Goal: Task Accomplishment & Management: Complete application form

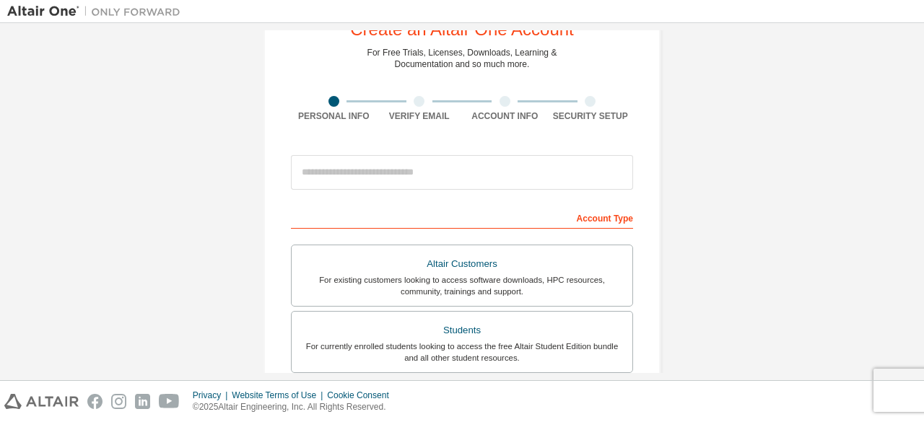
scroll to position [80, 0]
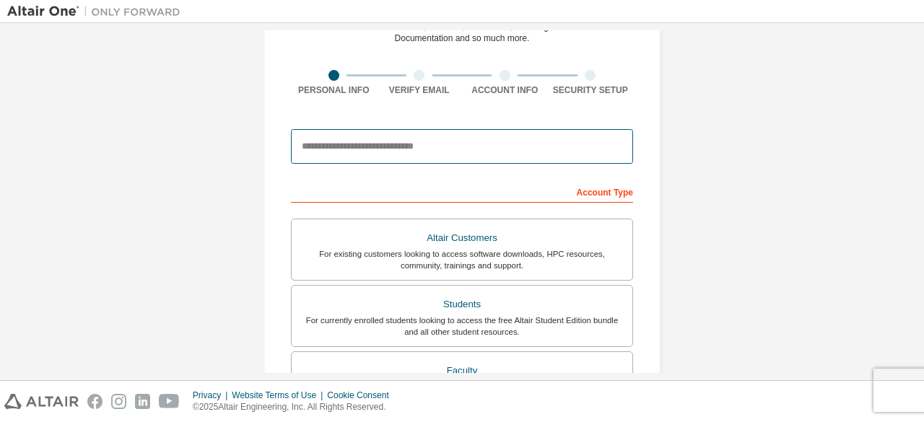
click at [525, 139] on input "email" at bounding box center [462, 146] width 342 height 35
type input "**********"
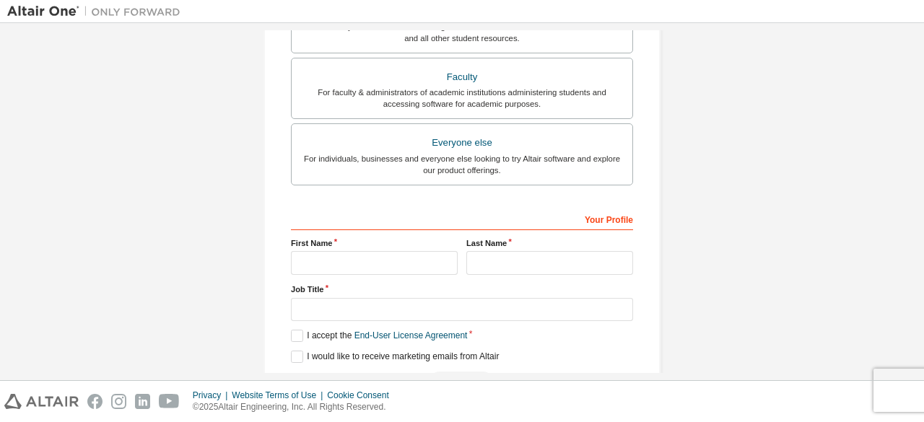
scroll to position [417, 0]
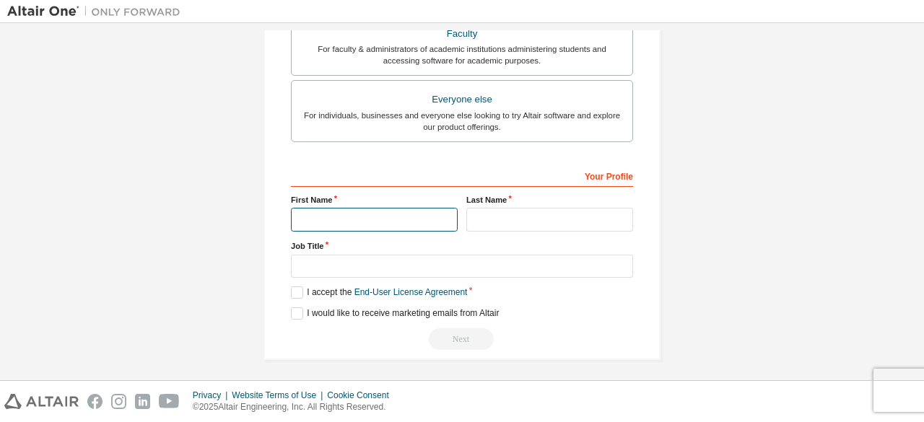
click at [395, 222] on input "text" at bounding box center [374, 220] width 167 height 24
click at [395, 222] on input "**" at bounding box center [374, 220] width 167 height 24
type input "******"
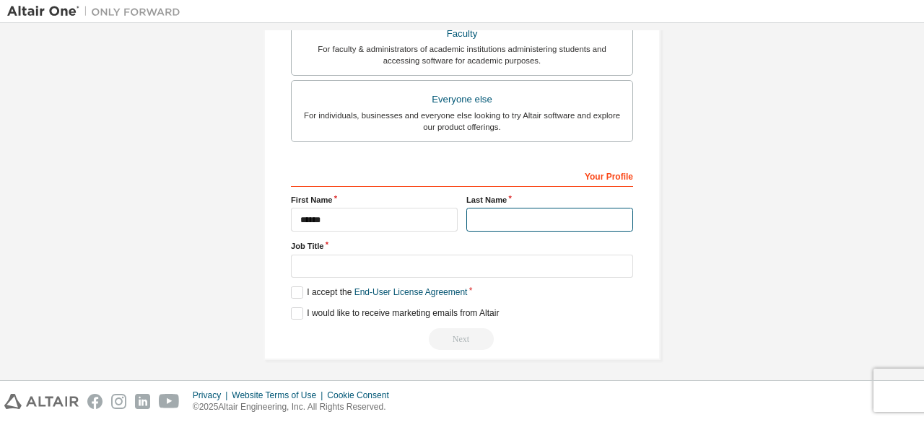
click at [517, 219] on input "text" at bounding box center [549, 220] width 167 height 24
type input "*****"
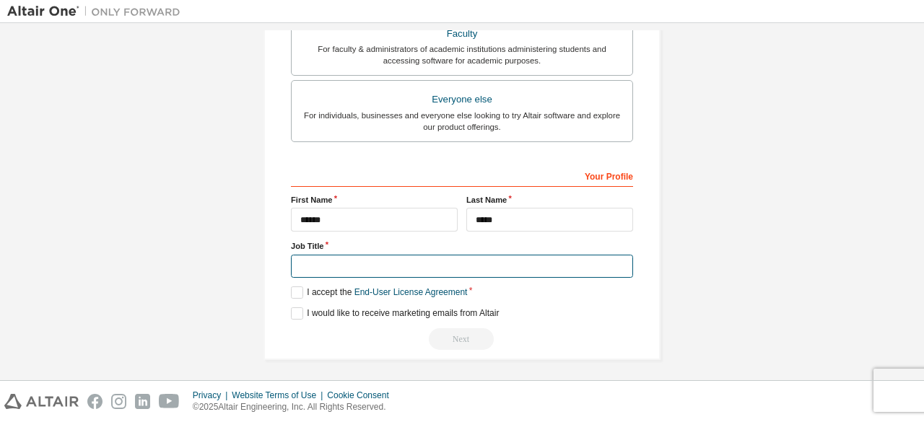
click at [447, 263] on input "text" at bounding box center [462, 267] width 342 height 24
type input "*"
type input "**"
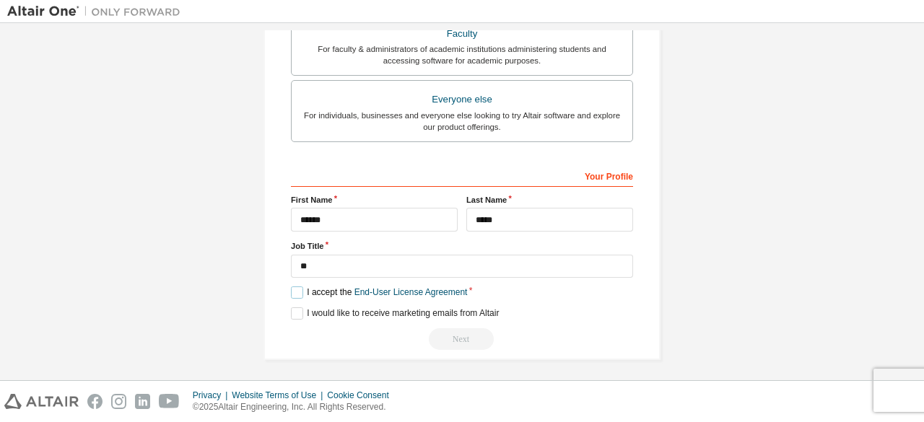
click at [294, 294] on label "I accept the End-User License Agreement" at bounding box center [379, 292] width 176 height 12
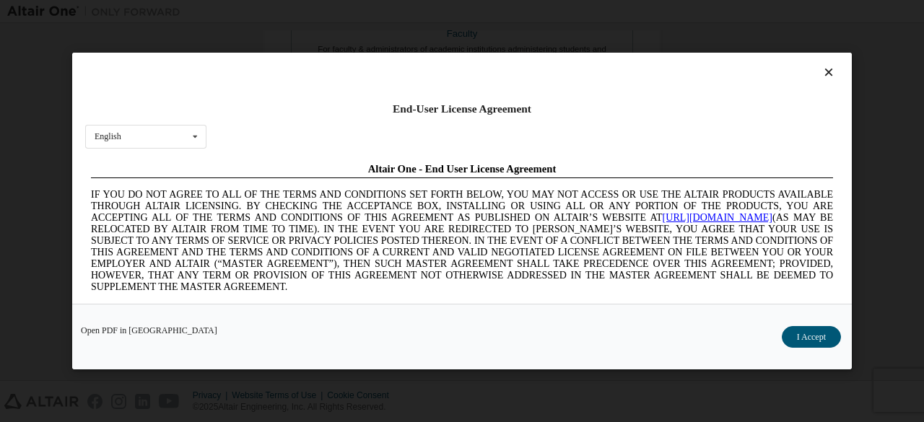
scroll to position [0, 0]
click at [175, 133] on div "English English Chinese French German Japanese Korean Portuguese" at bounding box center [145, 137] width 121 height 24
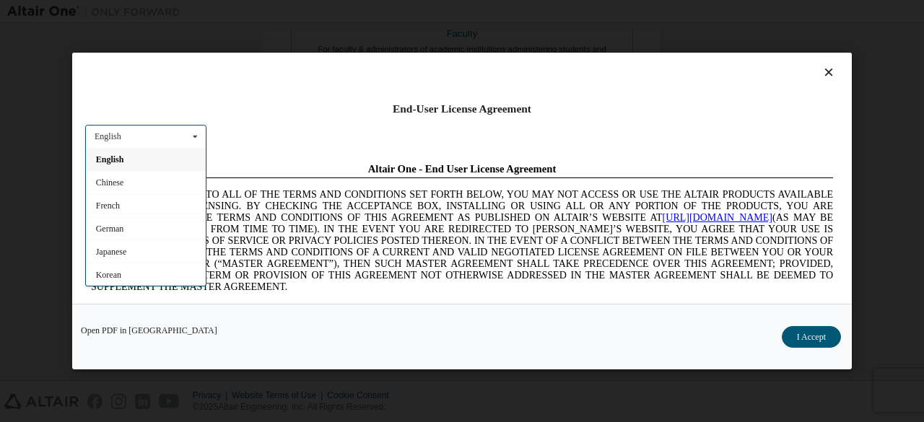
scroll to position [20, 0]
click at [210, 265] on span "IF YOU DO NOT AGREE TO ALL OF THE TERMS AND CONDITIONS SET FORTH BELOW, YOU MAY…" at bounding box center [462, 239] width 742 height 103
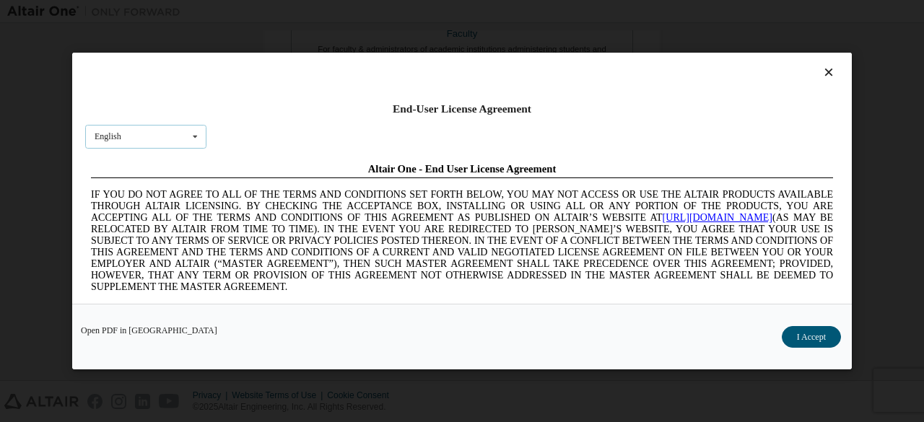
click at [181, 128] on div "English English Chinese French German Japanese Korean Portuguese" at bounding box center [145, 137] width 121 height 24
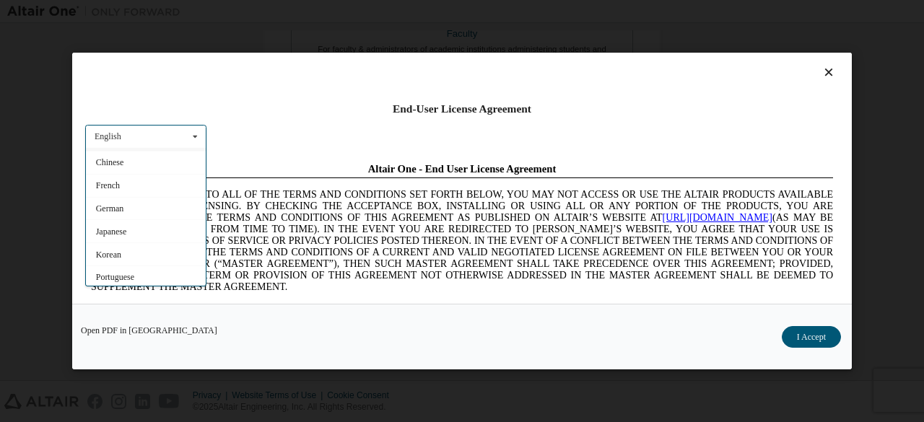
scroll to position [0, 0]
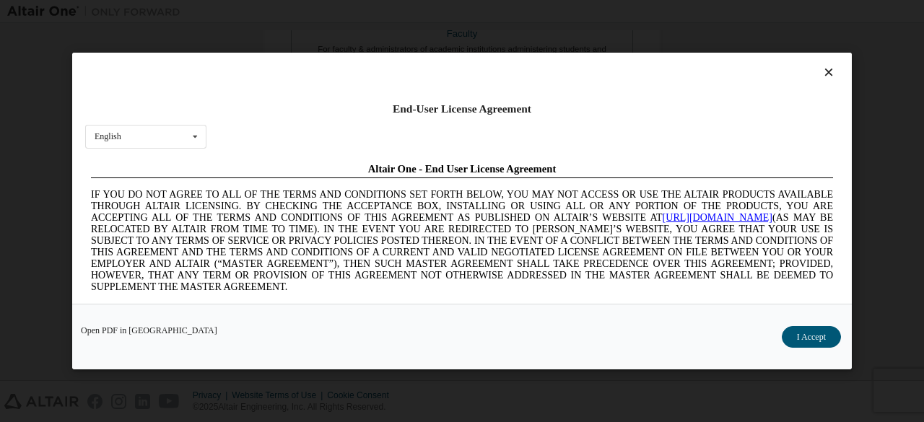
click at [649, 283] on span "IF YOU DO NOT AGREE TO ALL OF THE TERMS AND CONDITIONS SET FORTH BELOW, YOU MAY…" at bounding box center [462, 239] width 742 height 103
click at [813, 330] on button "I Accept" at bounding box center [810, 337] width 59 height 22
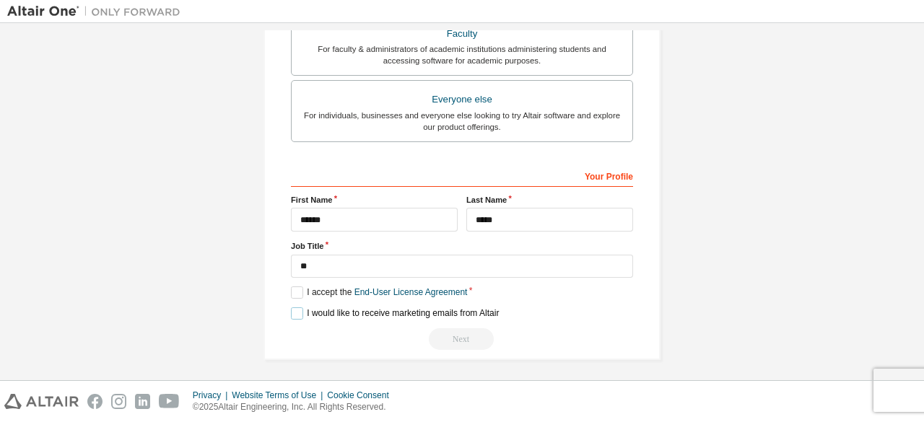
click at [292, 307] on label "I would like to receive marketing emails from Altair" at bounding box center [395, 313] width 208 height 12
click at [331, 315] on label "I would like to receive marketing emails from Altair" at bounding box center [395, 313] width 208 height 12
click at [472, 336] on div "Next" at bounding box center [462, 339] width 342 height 22
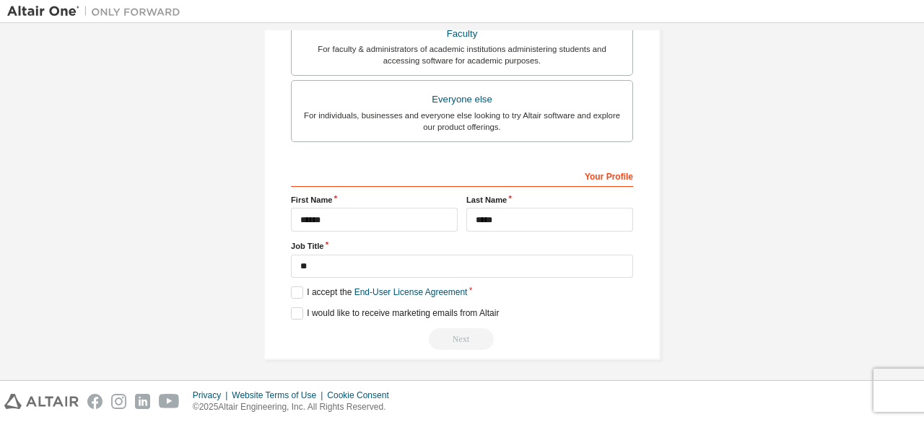
click at [500, 164] on div "Your Profile" at bounding box center [462, 175] width 342 height 23
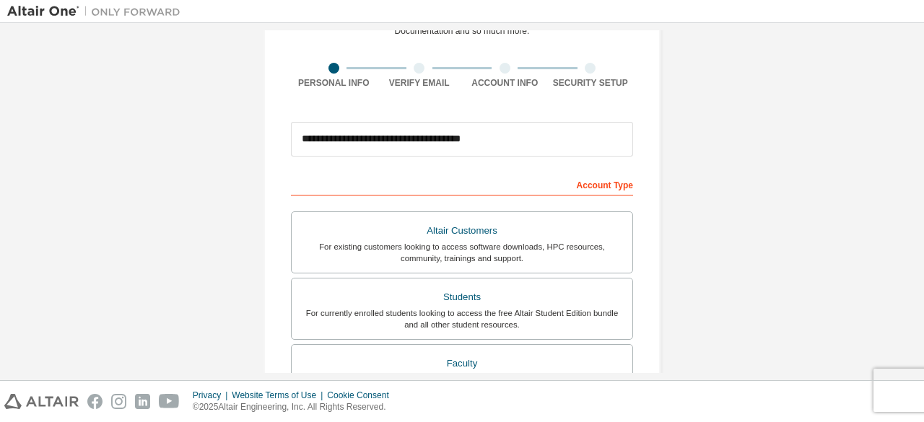
scroll to position [216, 0]
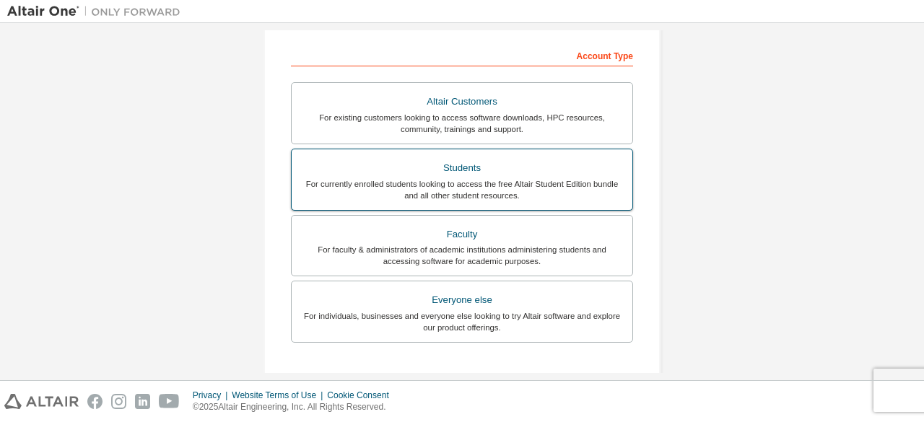
click at [519, 178] on div "For currently enrolled students looking to access the free Altair Student Editi…" at bounding box center [461, 189] width 323 height 23
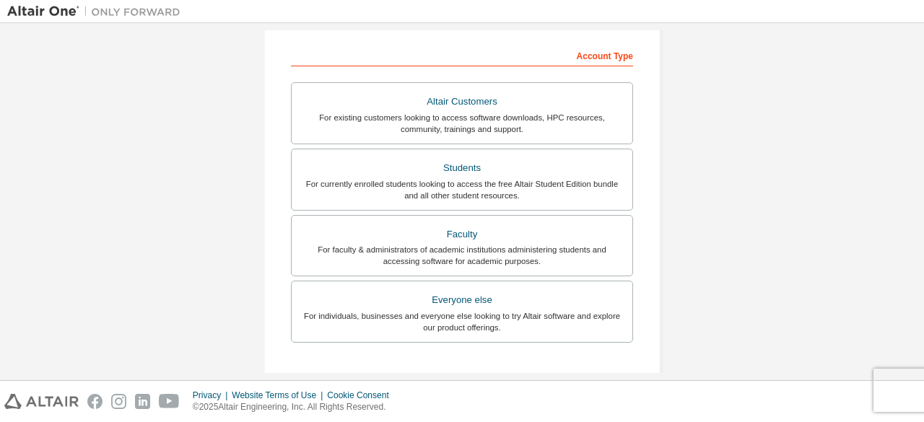
scroll to position [417, 0]
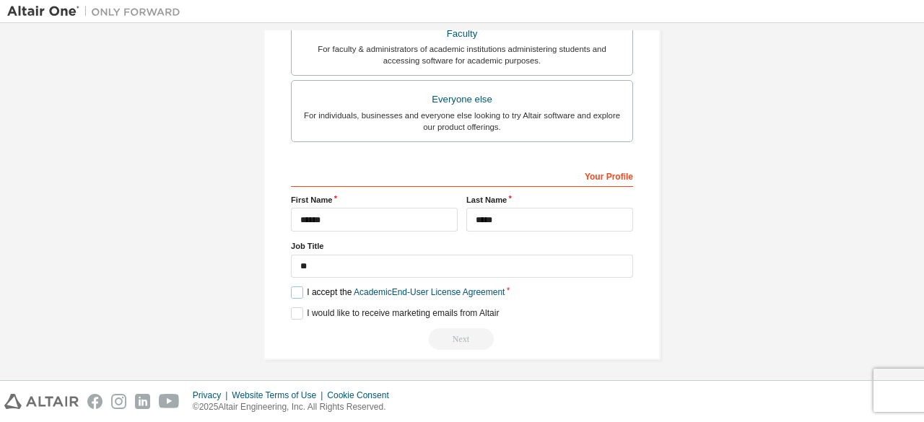
click at [297, 292] on label "I accept the Academic End-User License Agreement" at bounding box center [398, 292] width 214 height 12
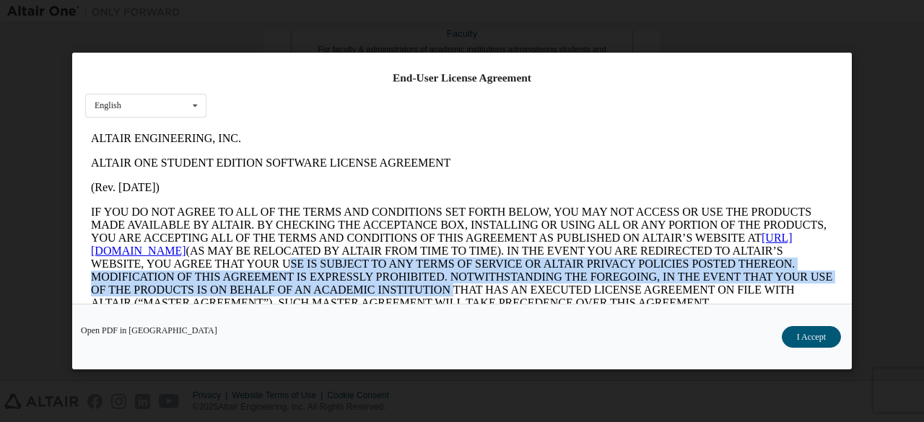
scroll to position [30, 0]
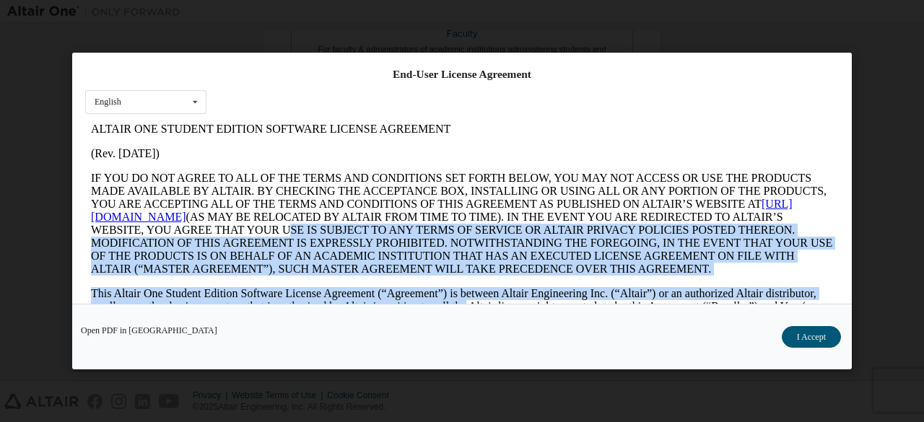
click html "ALTAIR ENGINEERING, INC. ALTAIR ONE STUDENT EDITION SOFTWARE LICENSE AGREEMENT …"
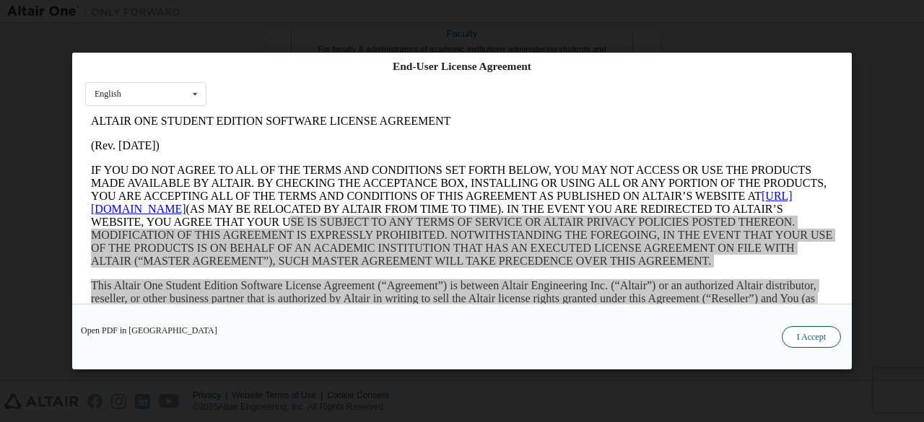
click at [799, 340] on button "I Accept" at bounding box center [810, 337] width 59 height 22
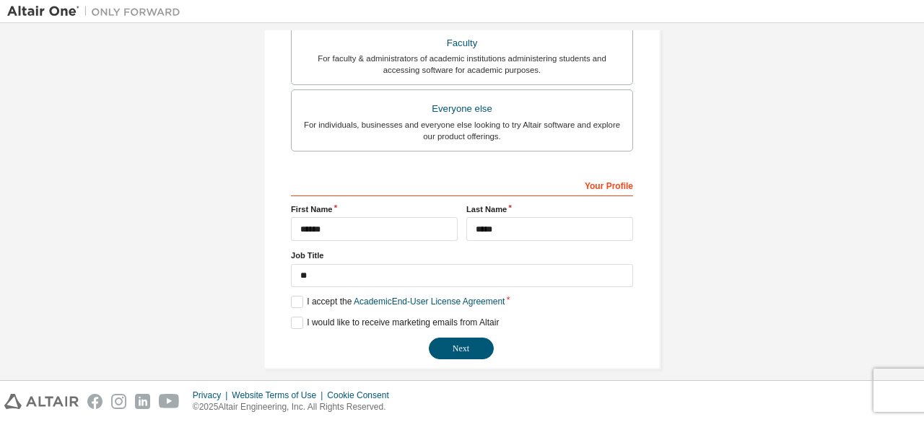
scroll to position [417, 0]
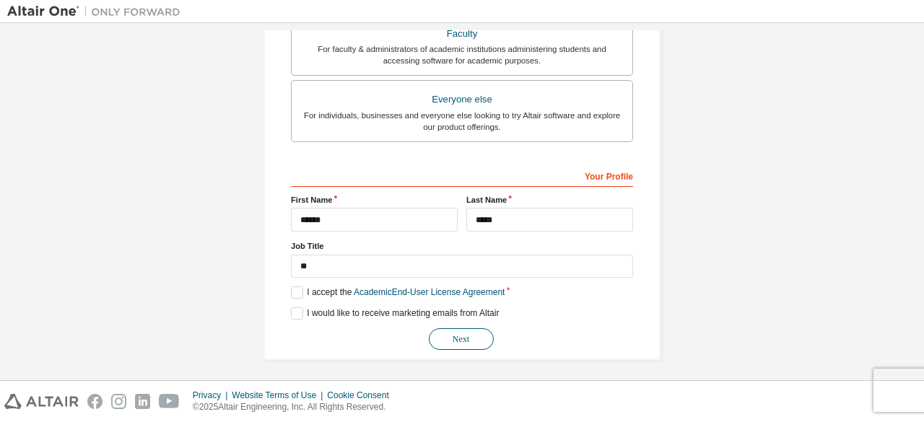
click at [475, 328] on button "Next" at bounding box center [461, 339] width 65 height 22
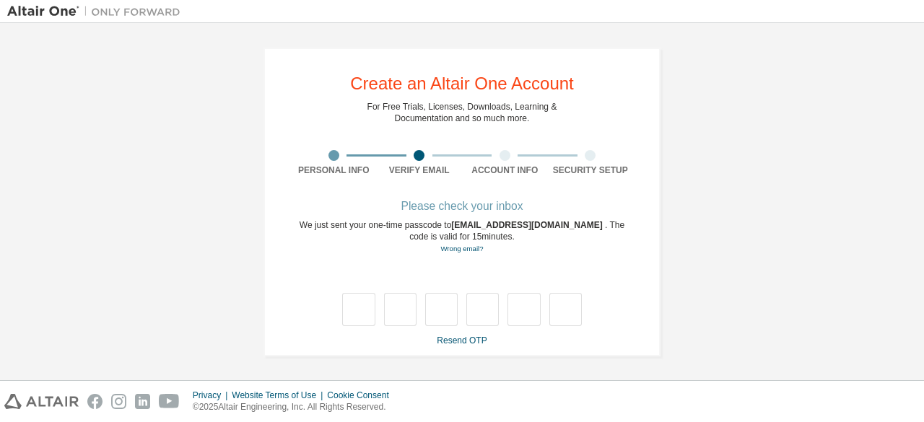
type input "*"
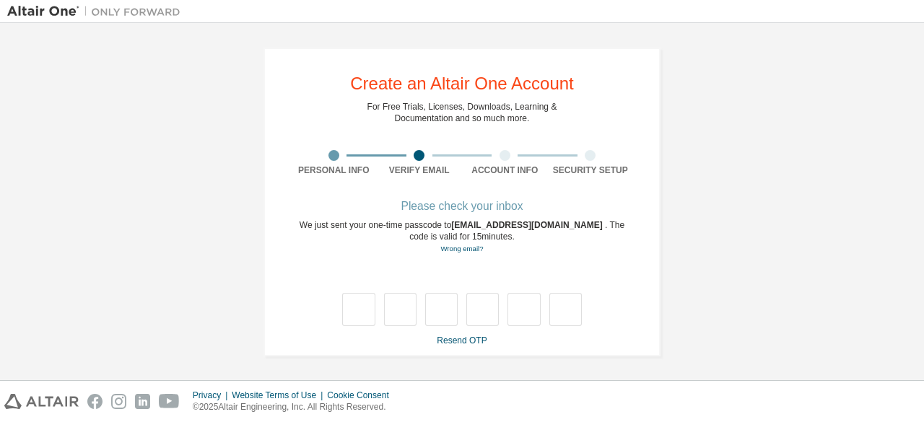
type input "*"
